Goal: Task Accomplishment & Management: Manage account settings

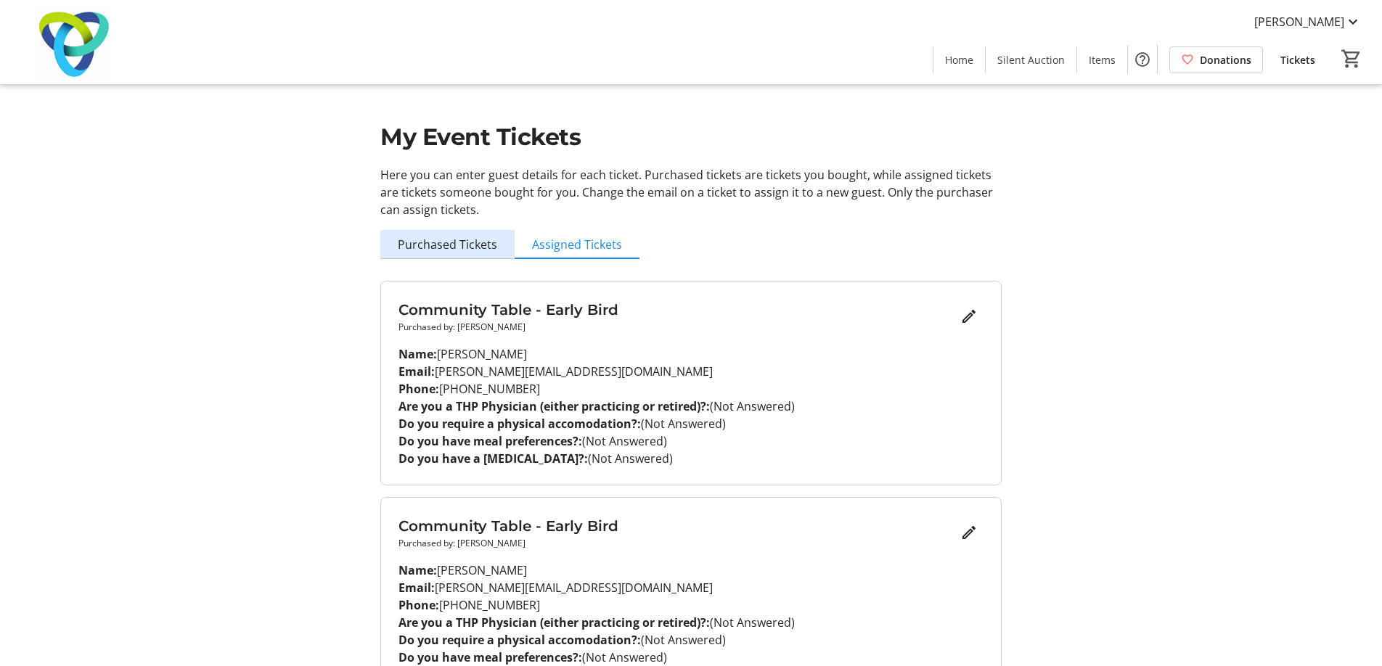
click at [458, 246] on span "Purchased Tickets" at bounding box center [447, 245] width 99 height 12
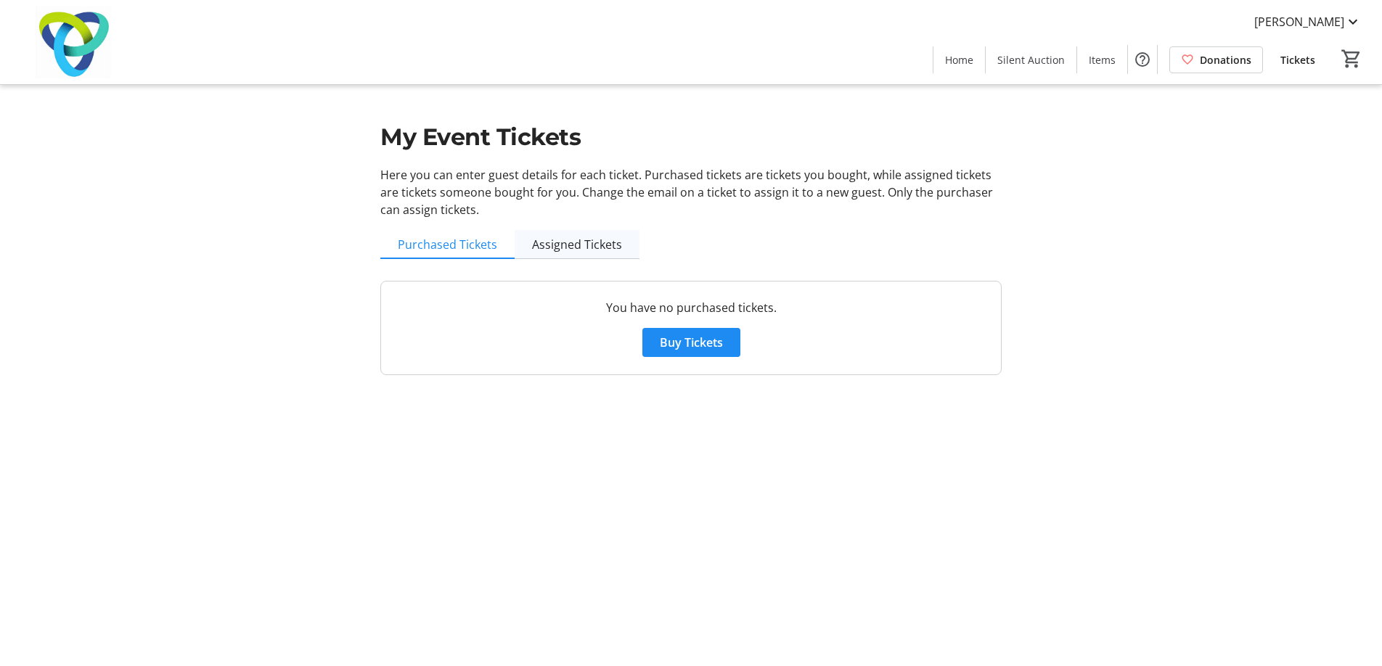
click at [566, 248] on span "Assigned Tickets" at bounding box center [577, 245] width 90 height 12
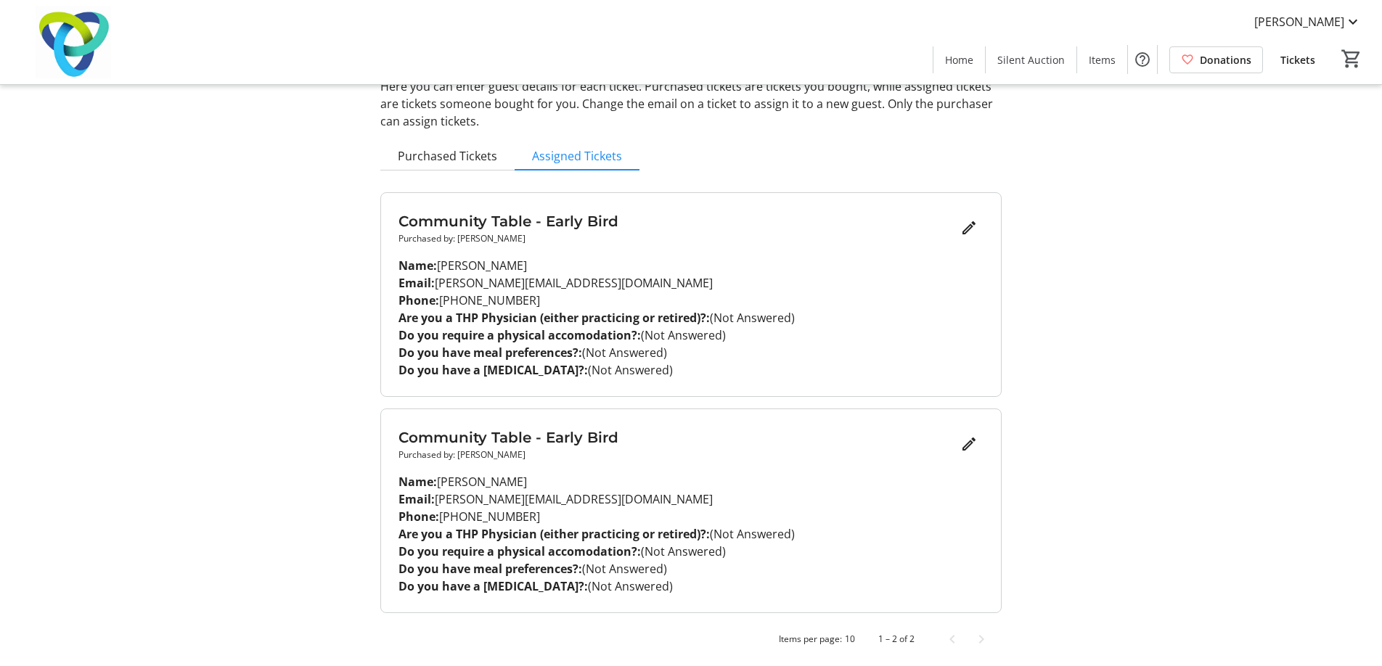
scroll to position [94, 0]
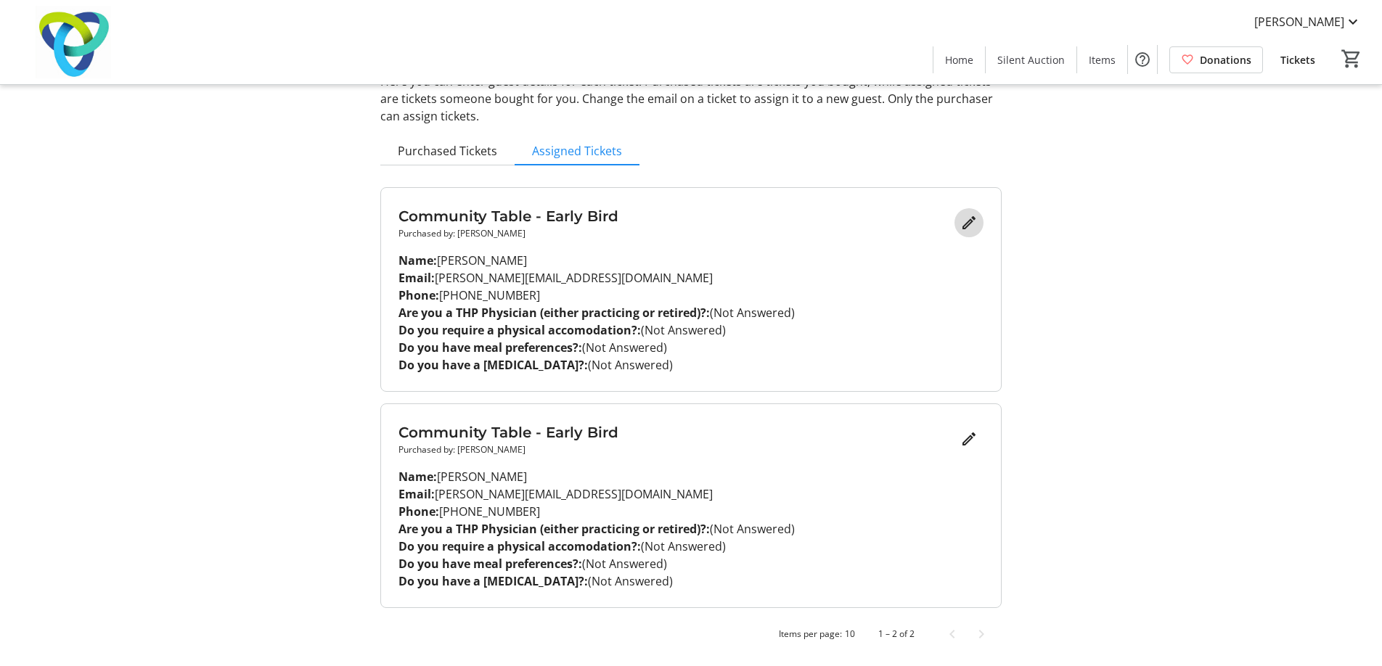
click at [968, 224] on mat-icon "Edit" at bounding box center [969, 222] width 17 height 17
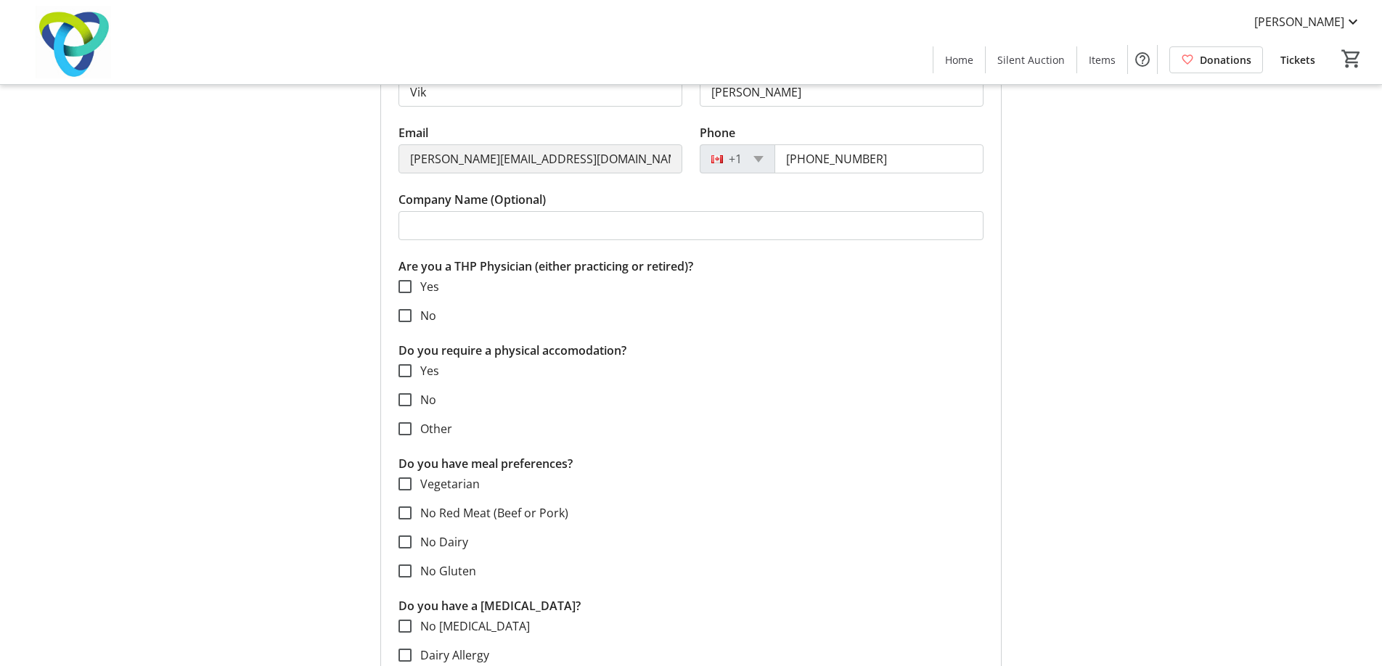
scroll to position [307, 0]
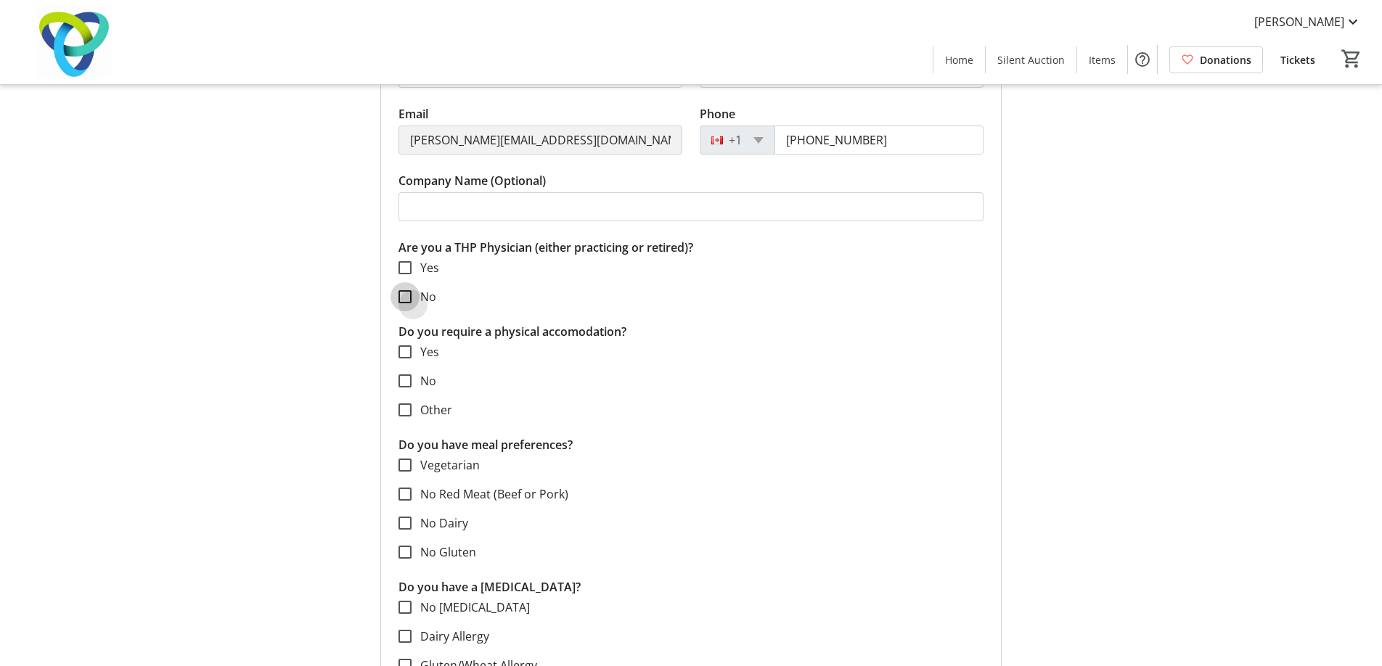
click at [404, 295] on input "No" at bounding box center [405, 296] width 13 height 13
checkbox input "true"
click at [404, 381] on input "No" at bounding box center [405, 381] width 13 height 13
checkbox input "true"
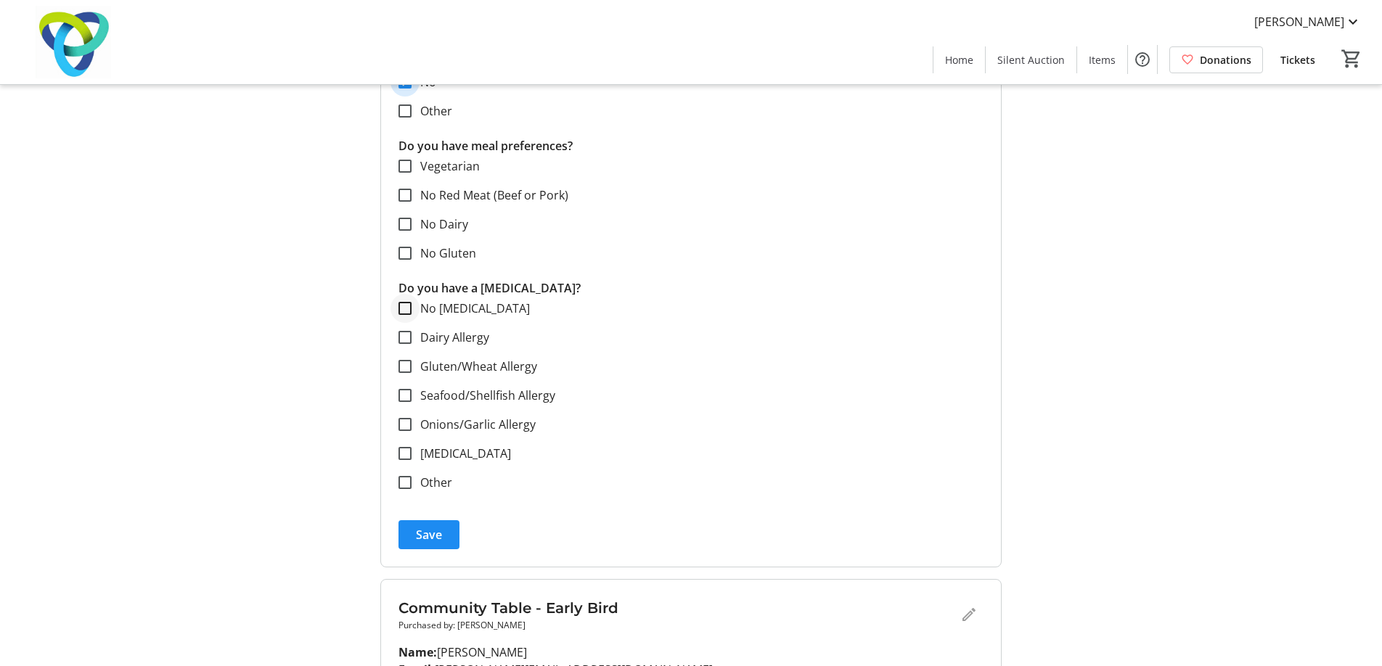
scroll to position [608, 0]
click at [406, 309] on input "No Allergies" at bounding box center [405, 306] width 13 height 13
checkbox input "true"
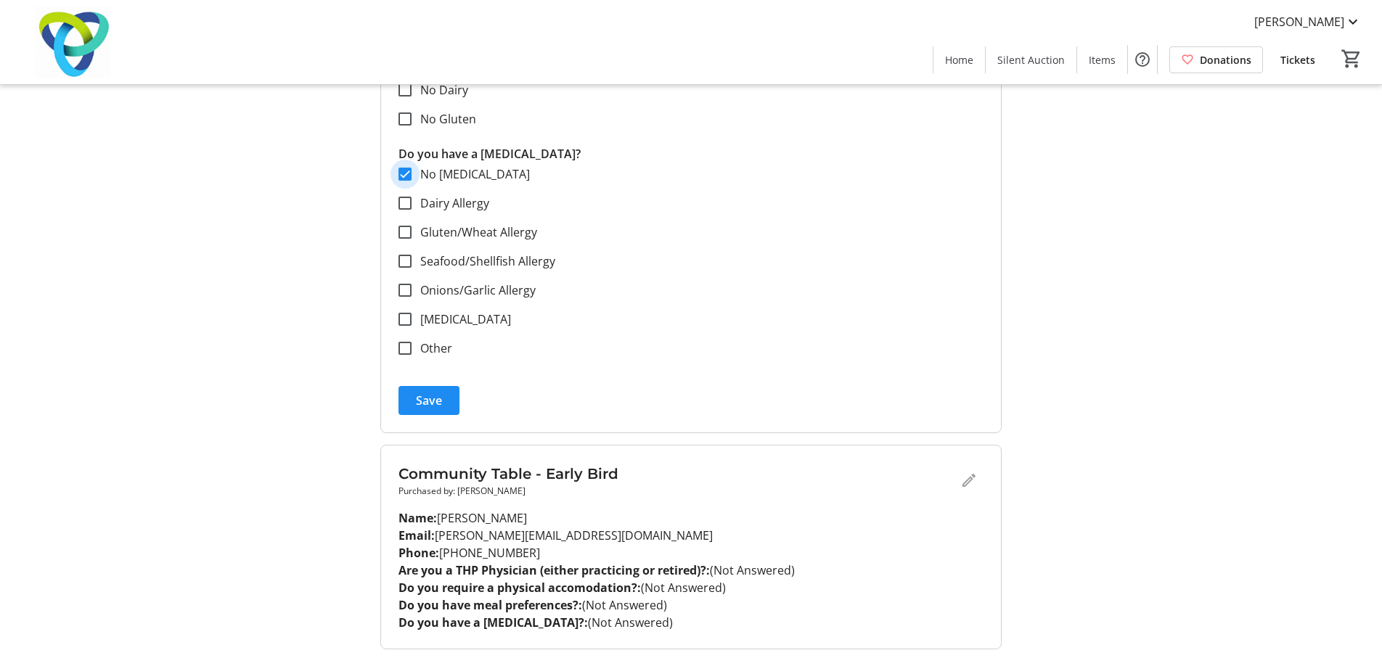
scroll to position [782, 0]
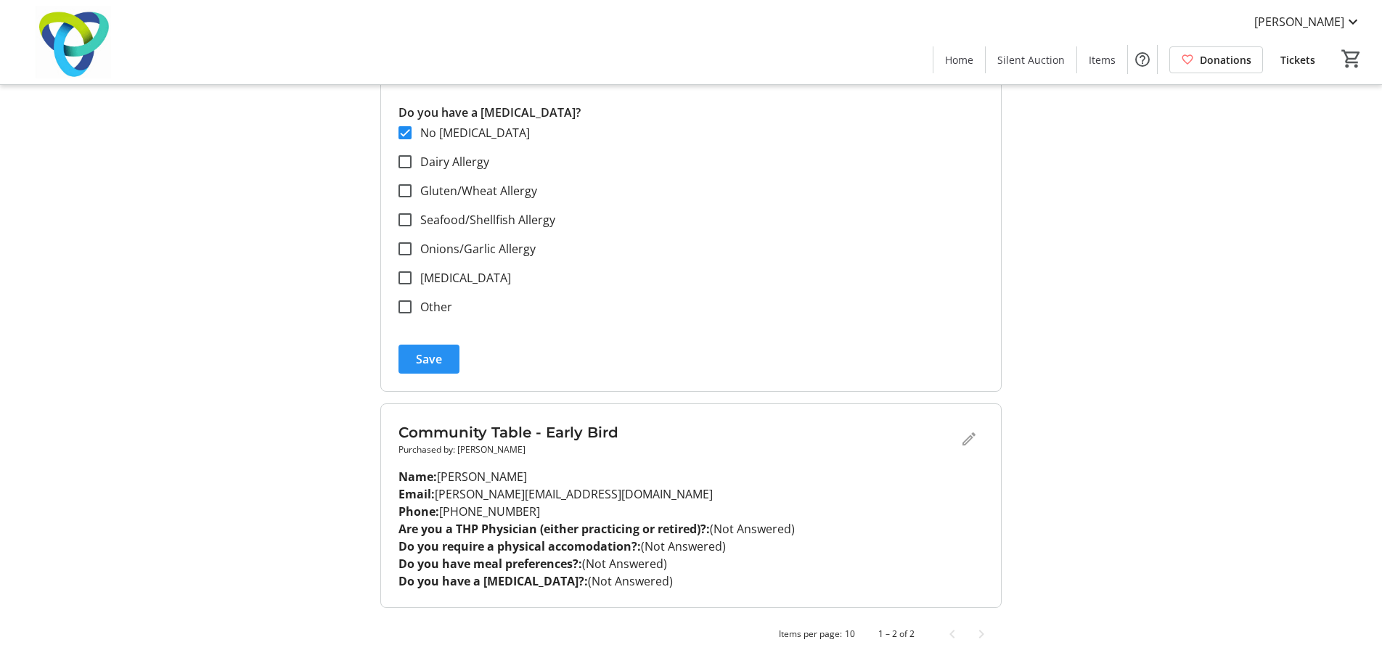
click at [439, 354] on span "Save" at bounding box center [429, 359] width 26 height 17
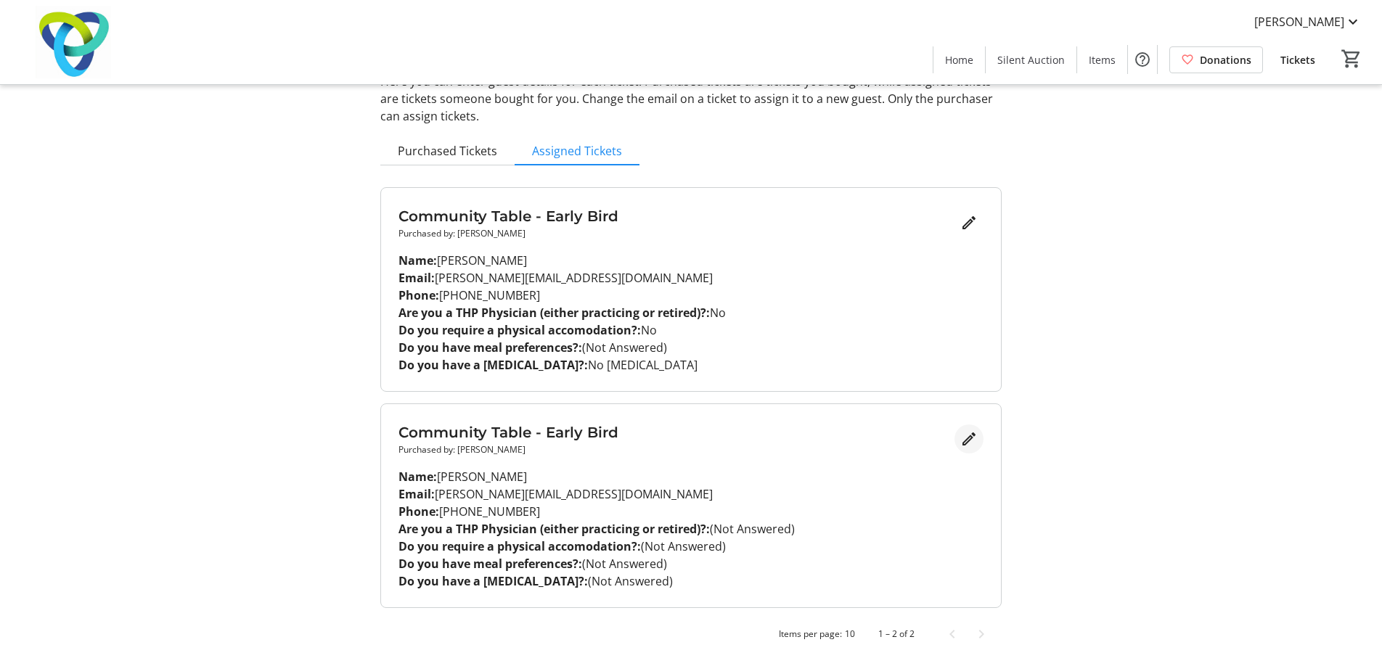
click at [965, 440] on mat-icon "Edit" at bounding box center [969, 439] width 17 height 17
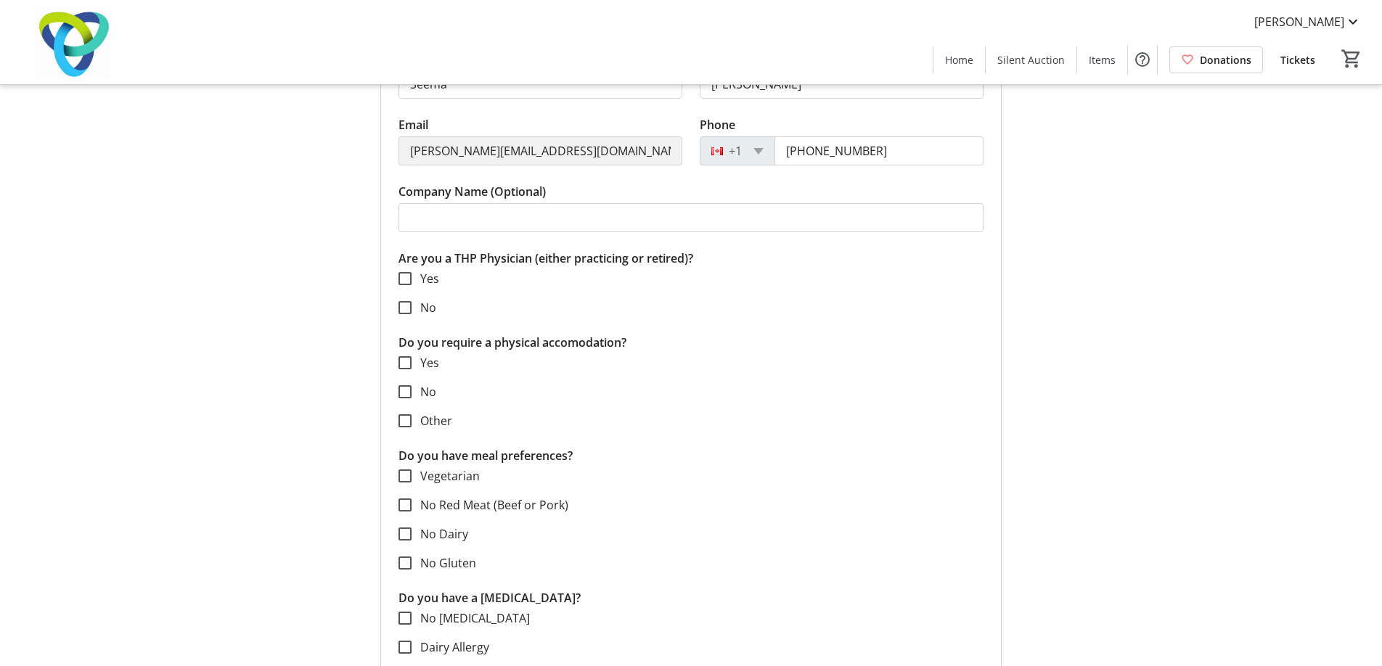
scroll to position [552, 0]
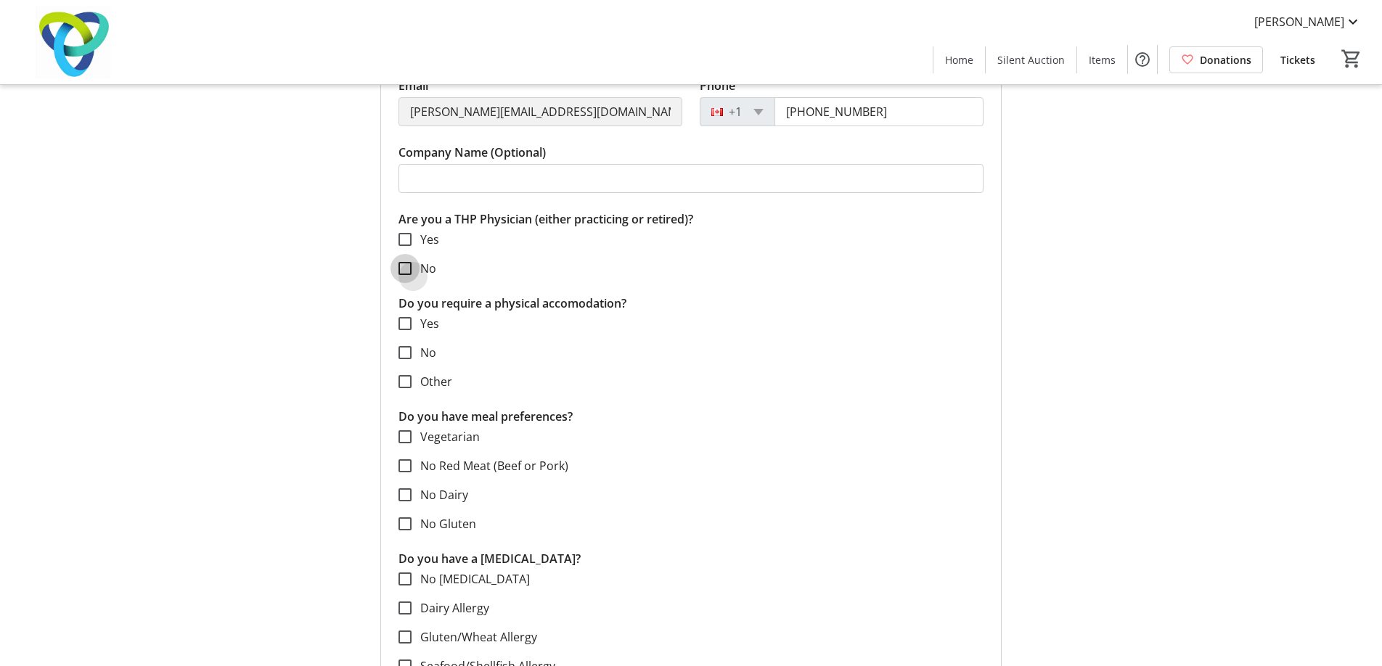
click at [407, 269] on input "No" at bounding box center [405, 268] width 13 height 13
checkbox input "true"
click at [406, 356] on input "No" at bounding box center [405, 352] width 13 height 13
checkbox input "true"
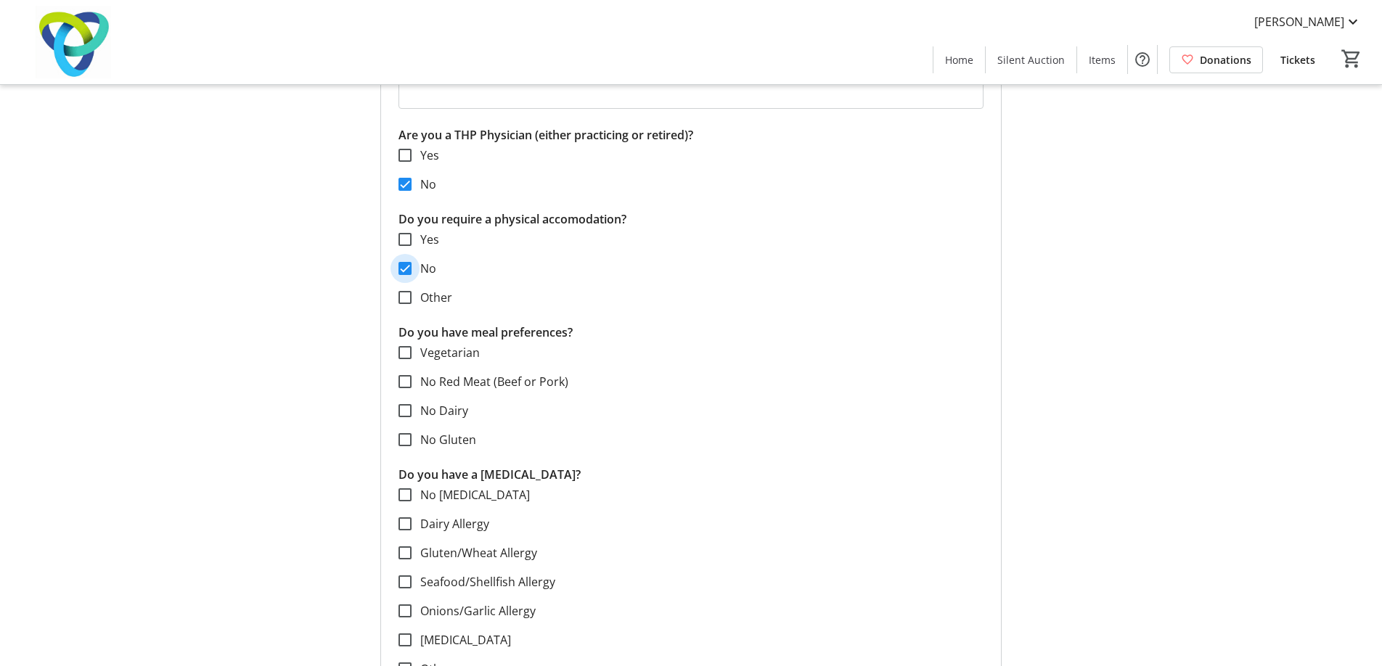
scroll to position [646, 0]
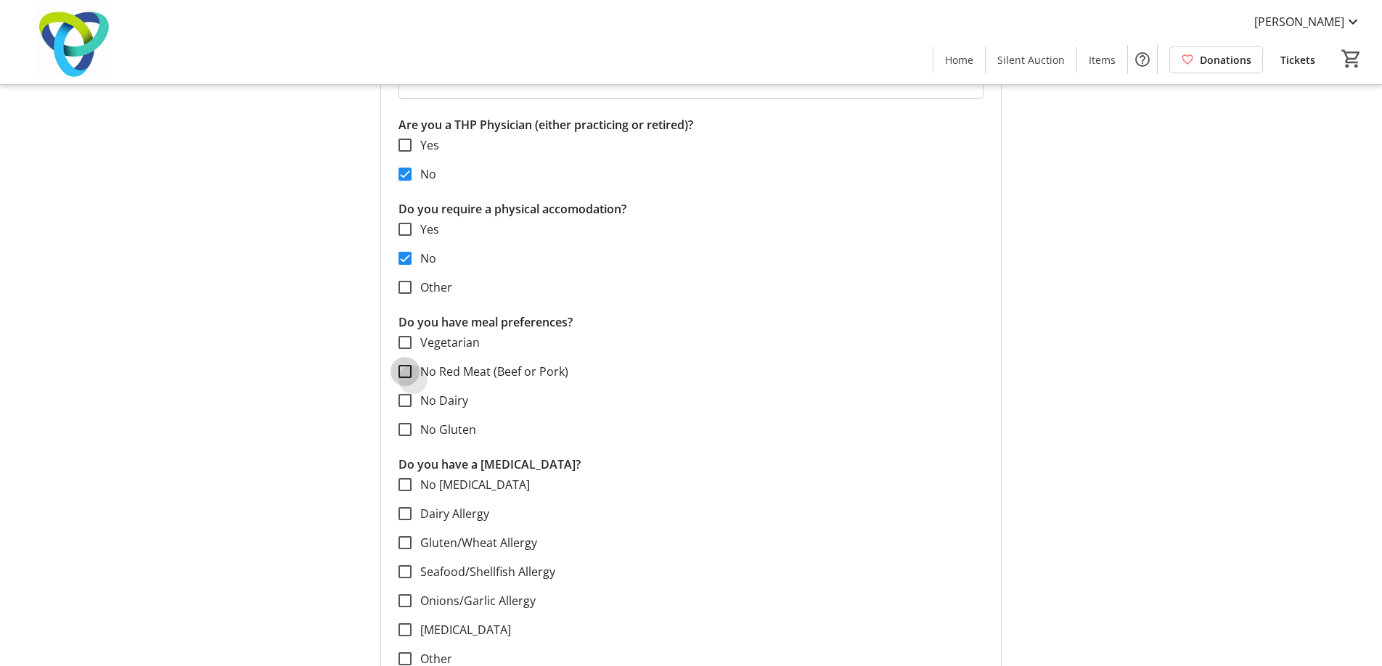
click at [406, 370] on input "No Red Meat (Beef or Pork)" at bounding box center [405, 371] width 13 height 13
checkbox input "true"
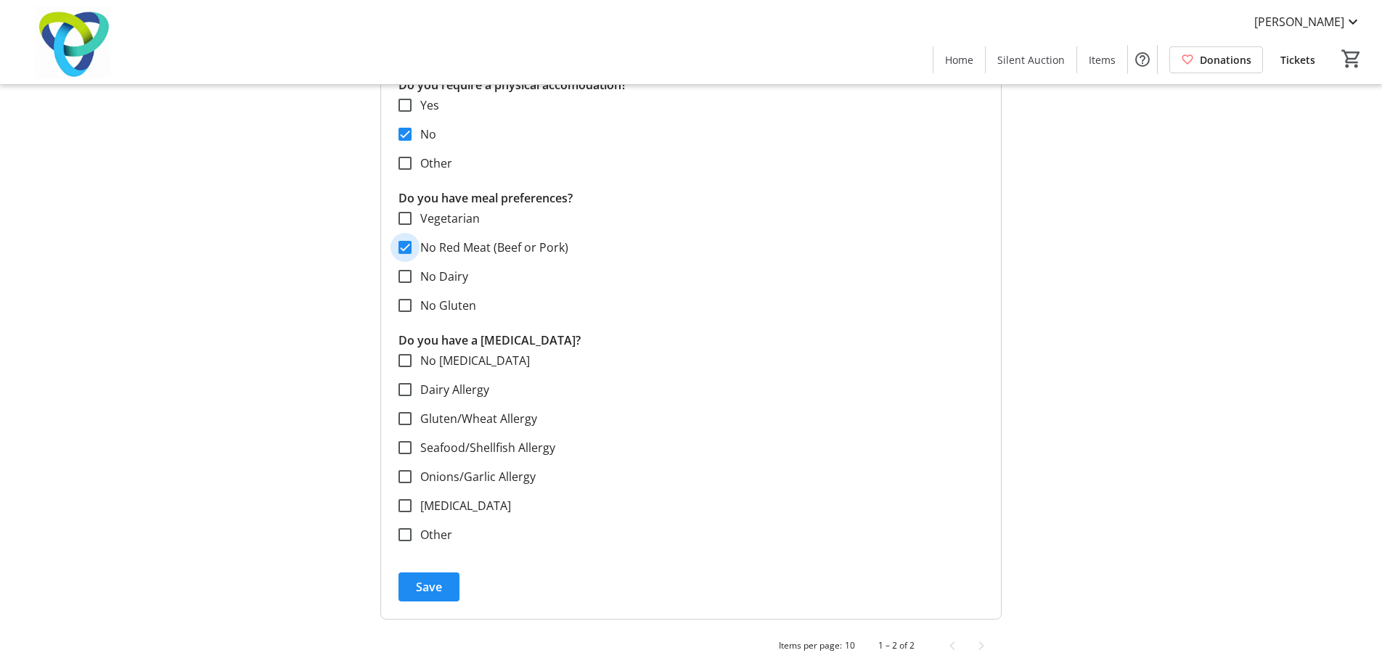
scroll to position [782, 0]
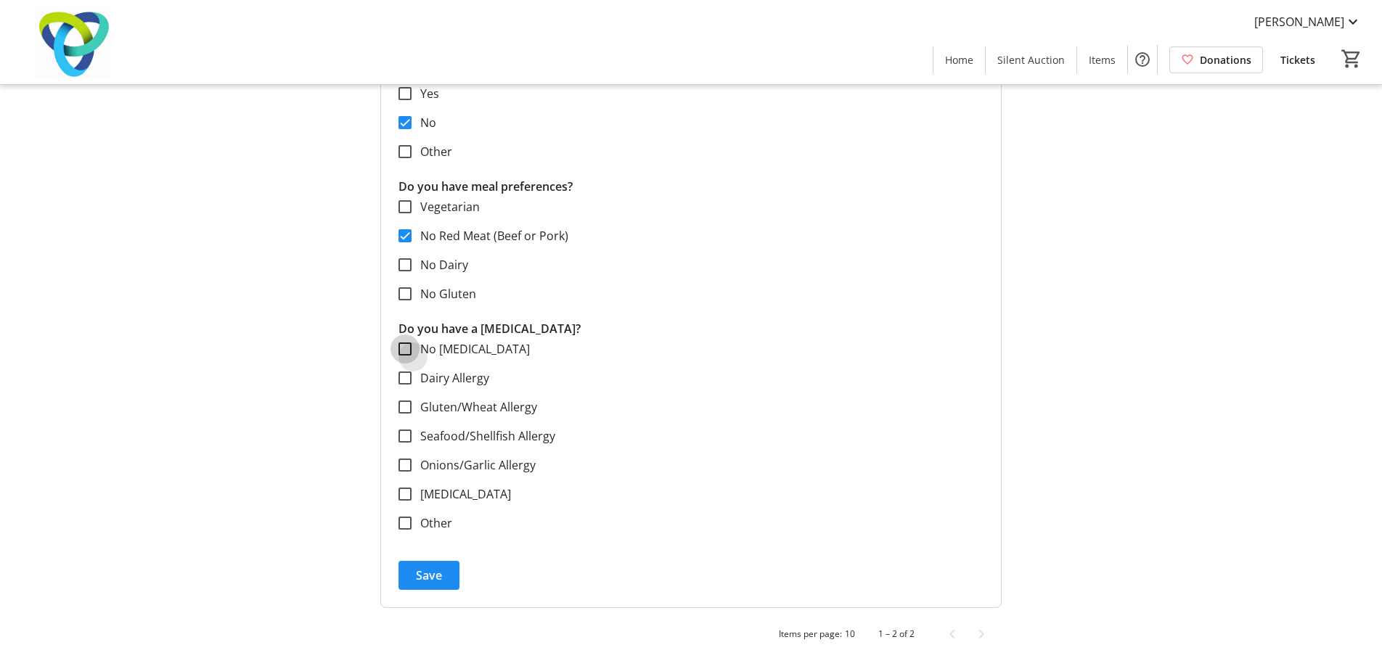
click at [407, 349] on input "No Allergies" at bounding box center [405, 349] width 13 height 13
checkbox input "true"
click at [431, 573] on span "Save" at bounding box center [429, 575] width 26 height 17
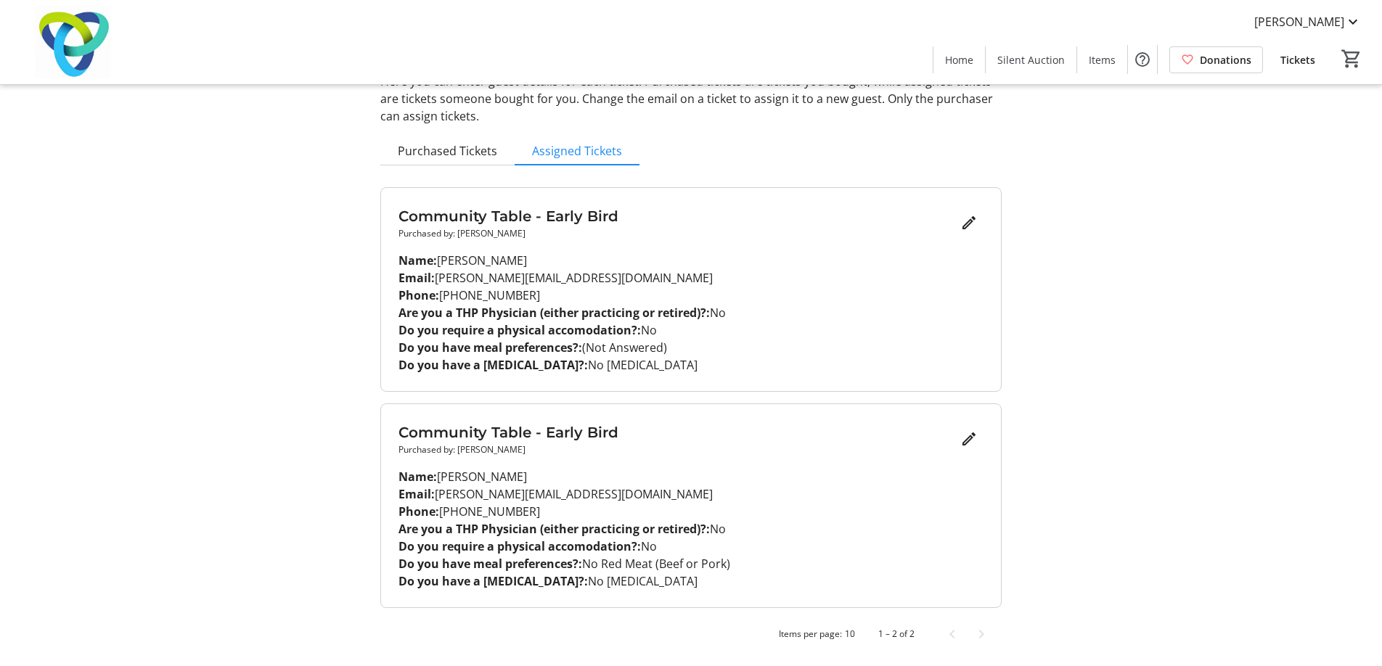
scroll to position [0, 0]
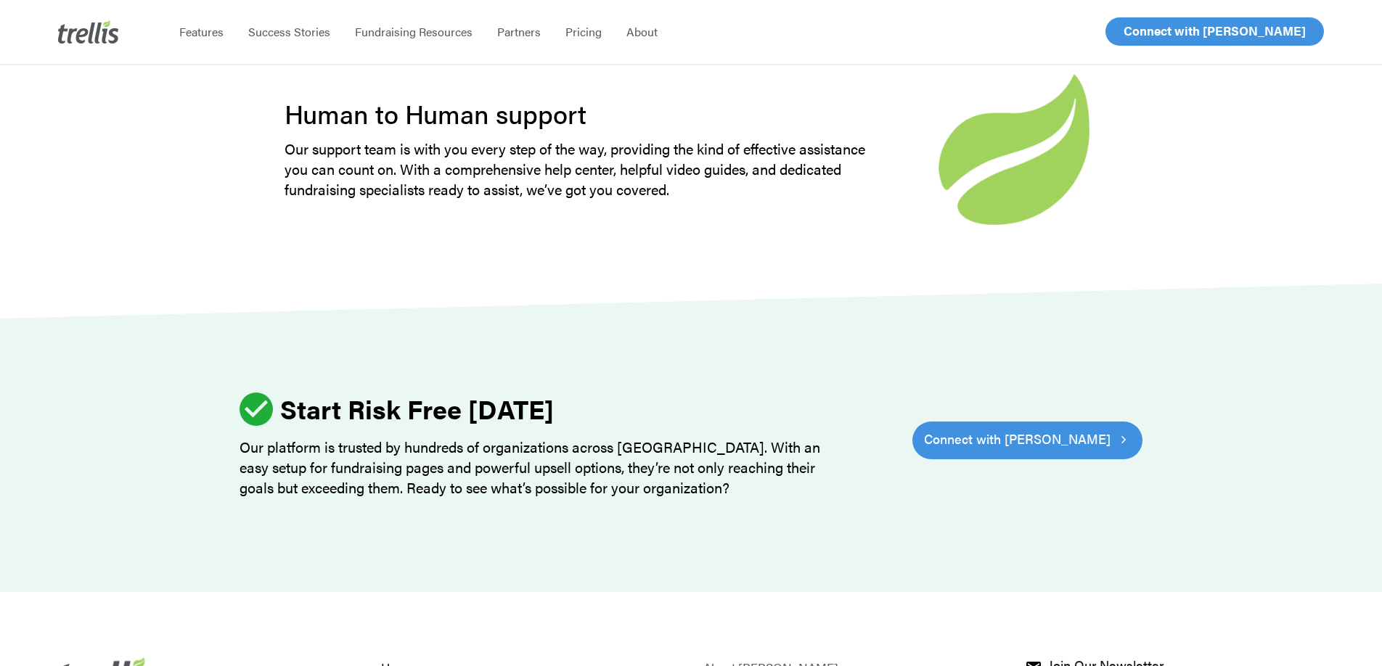
scroll to position [4516, 0]
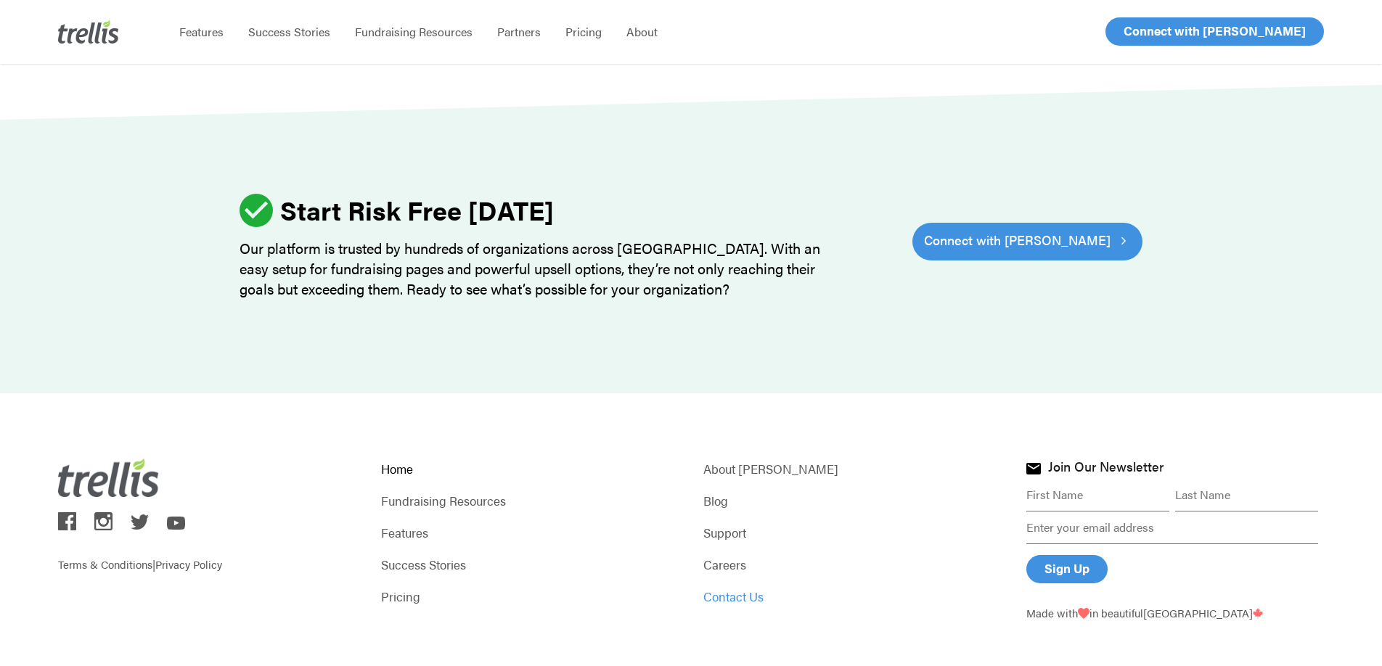
click at [731, 587] on link "Contact Us" at bounding box center [853, 597] width 298 height 20
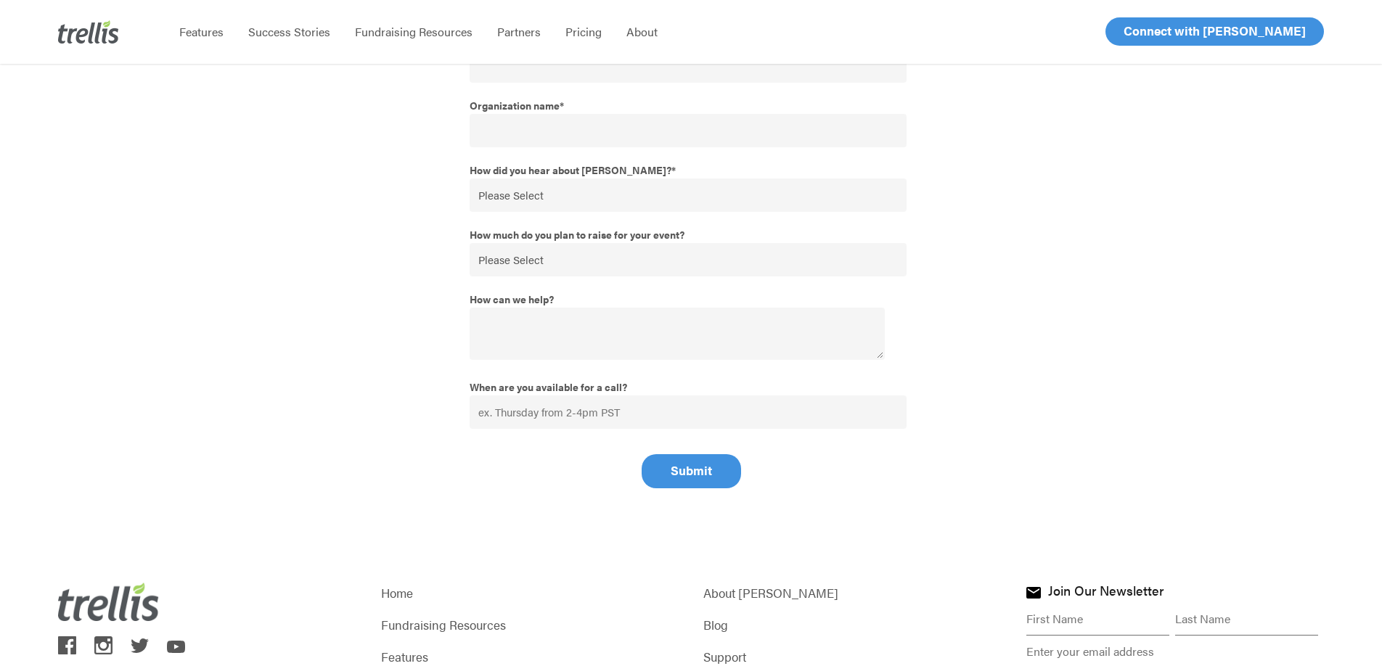
scroll to position [487, 0]
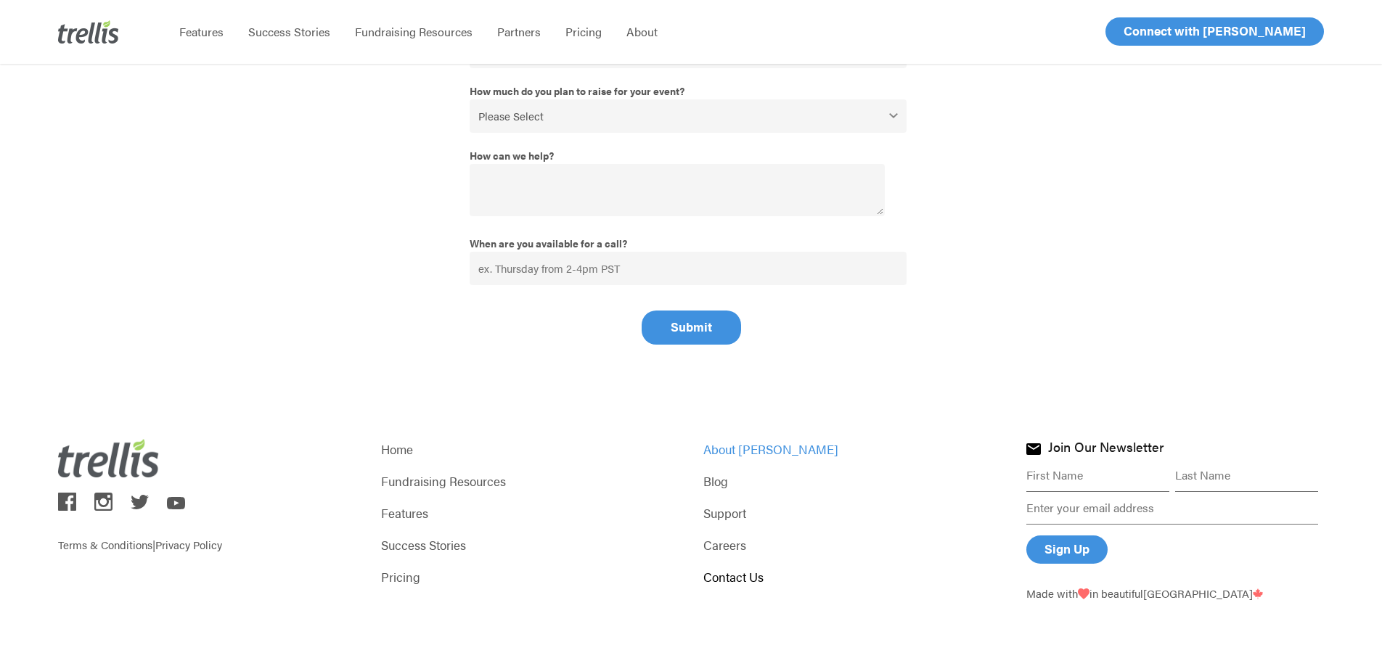
click at [729, 445] on link "About [PERSON_NAME]" at bounding box center [853, 449] width 298 height 20
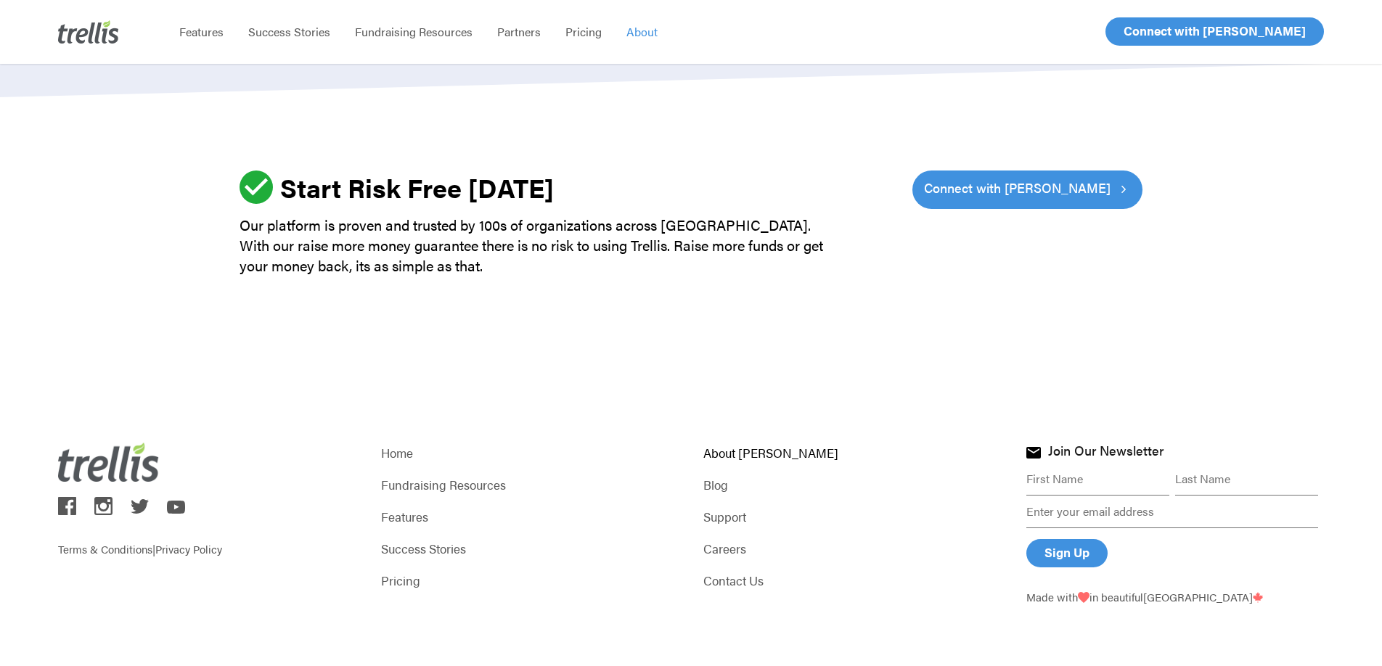
scroll to position [2101, 0]
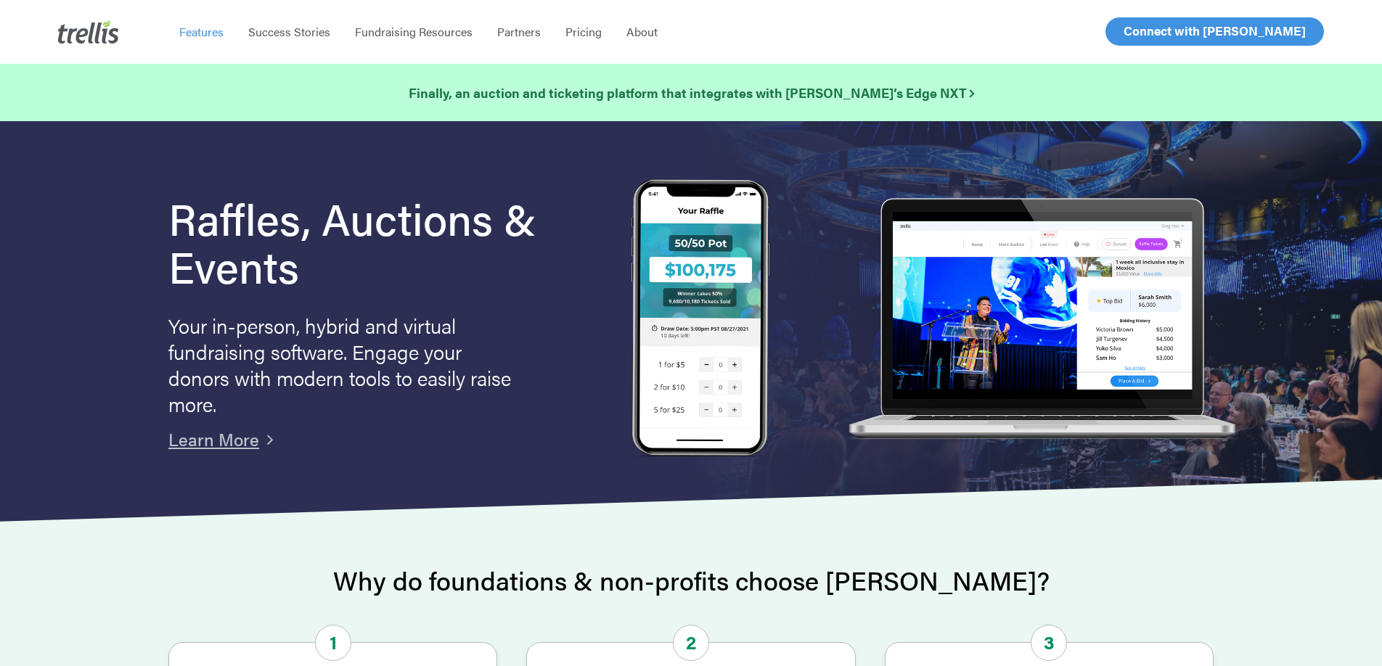
click at [200, 35] on span "Features" at bounding box center [201, 31] width 44 height 17
